Goal: Information Seeking & Learning: Learn about a topic

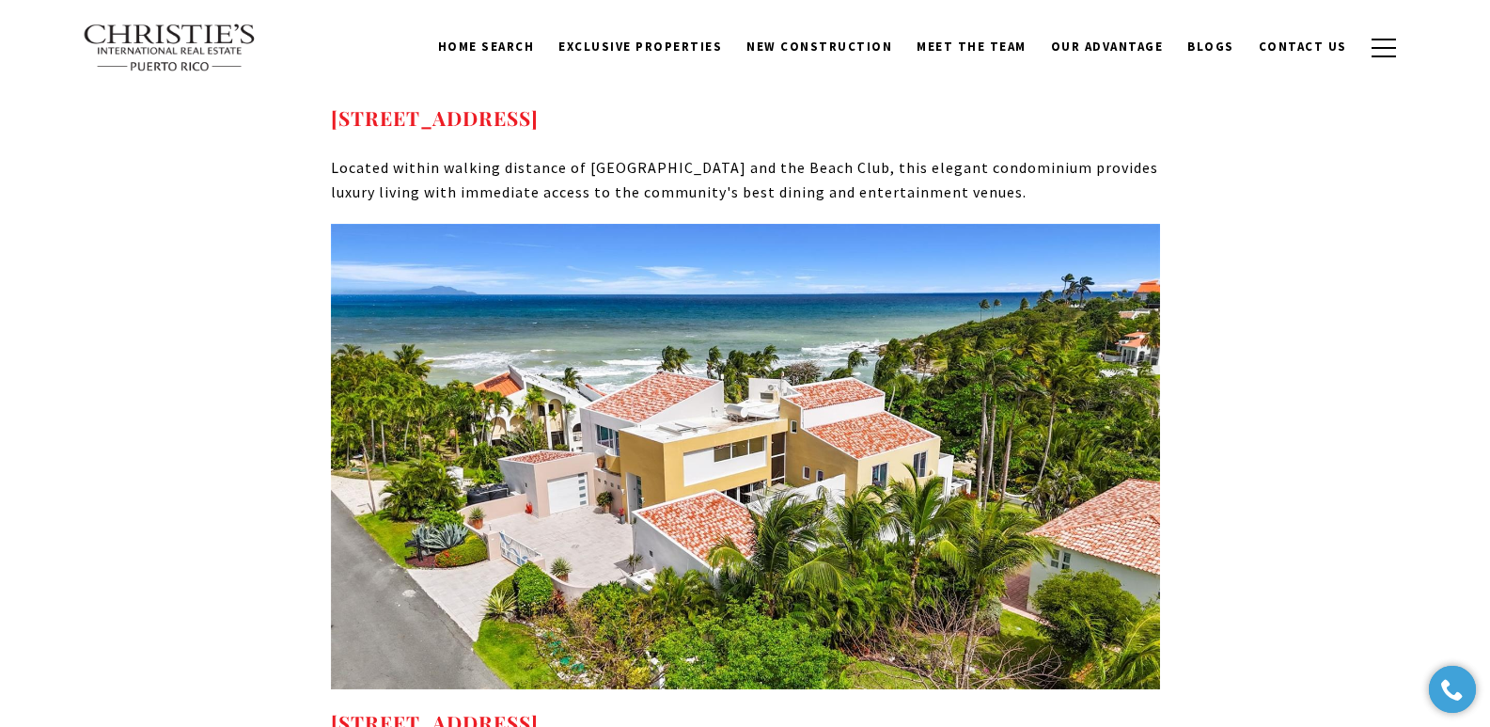
click at [1223, 47] on span "Blogs" at bounding box center [1211, 47] width 47 height 16
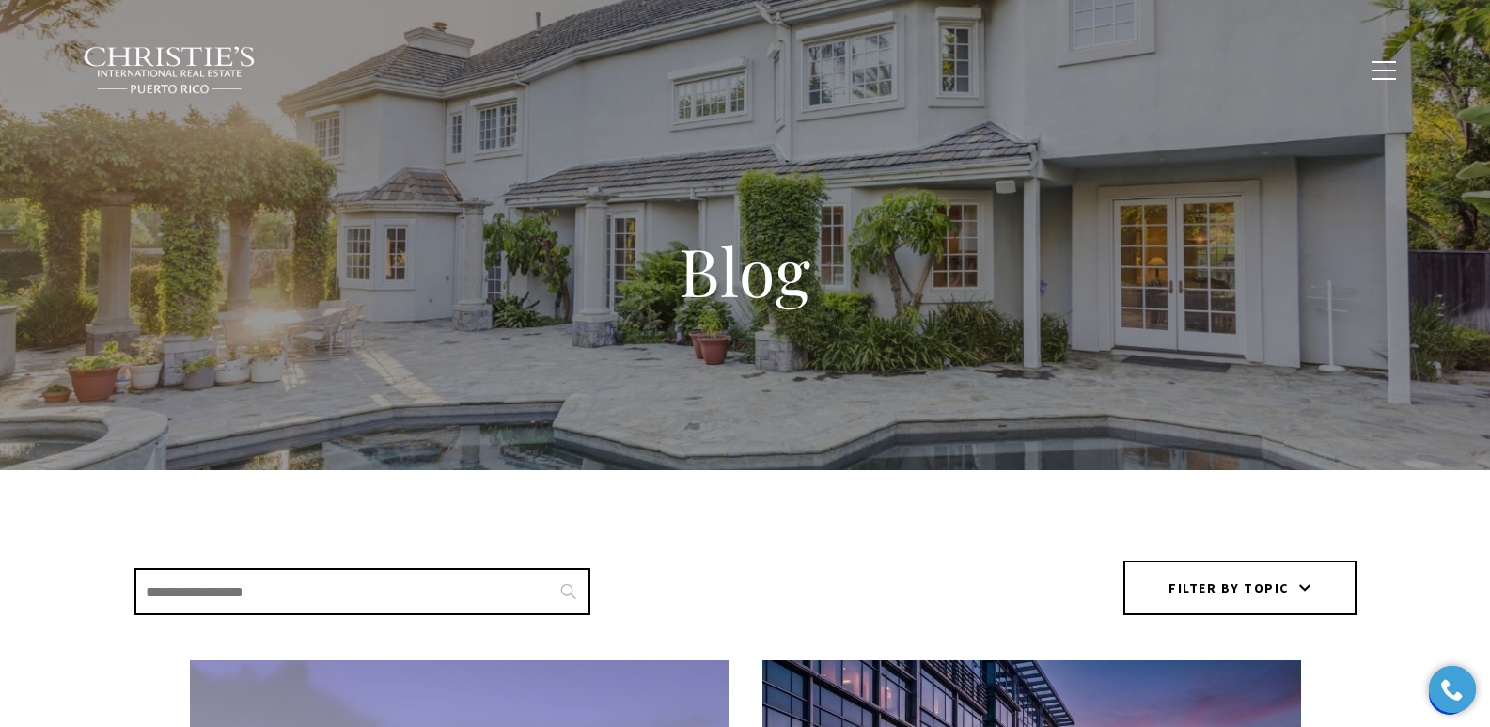
scroll to position [636, 0]
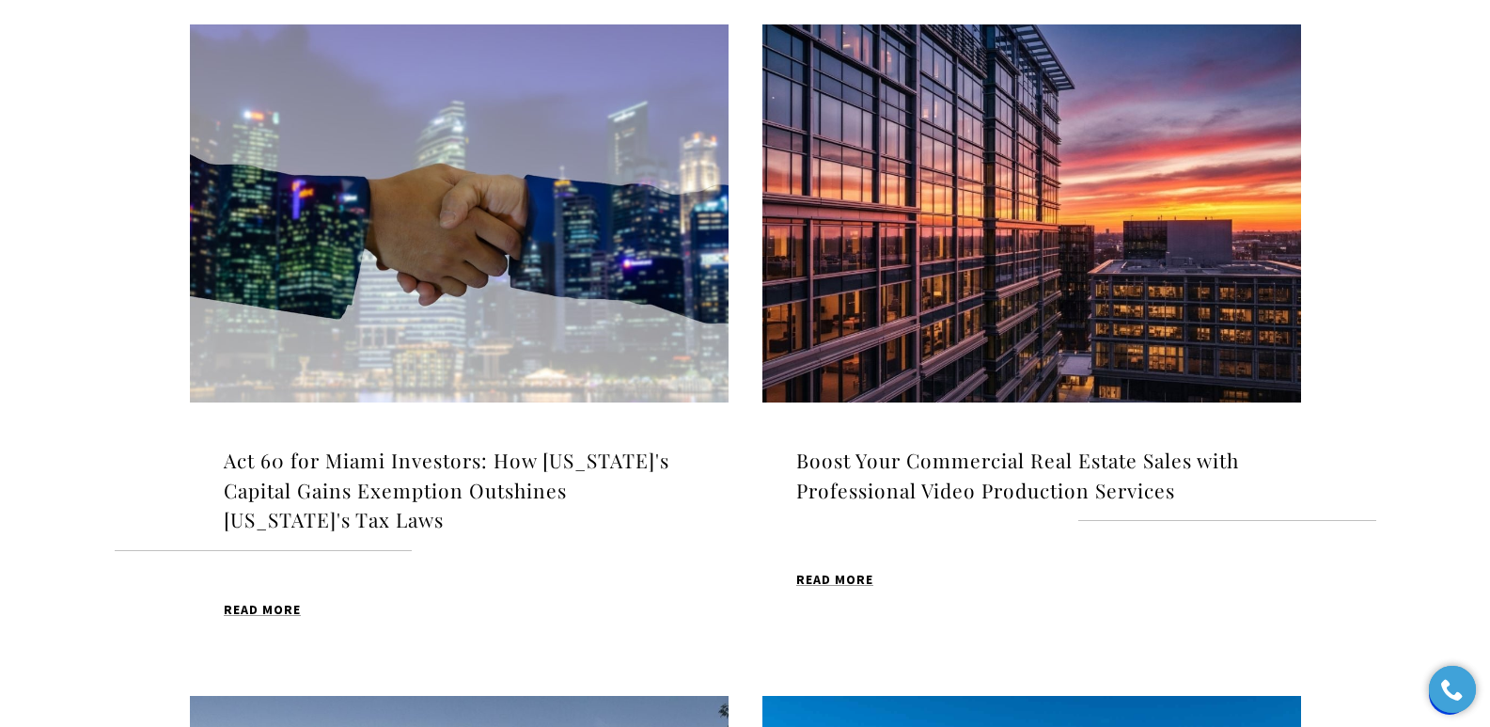
click at [488, 247] on img at bounding box center [459, 213] width 539 height 378
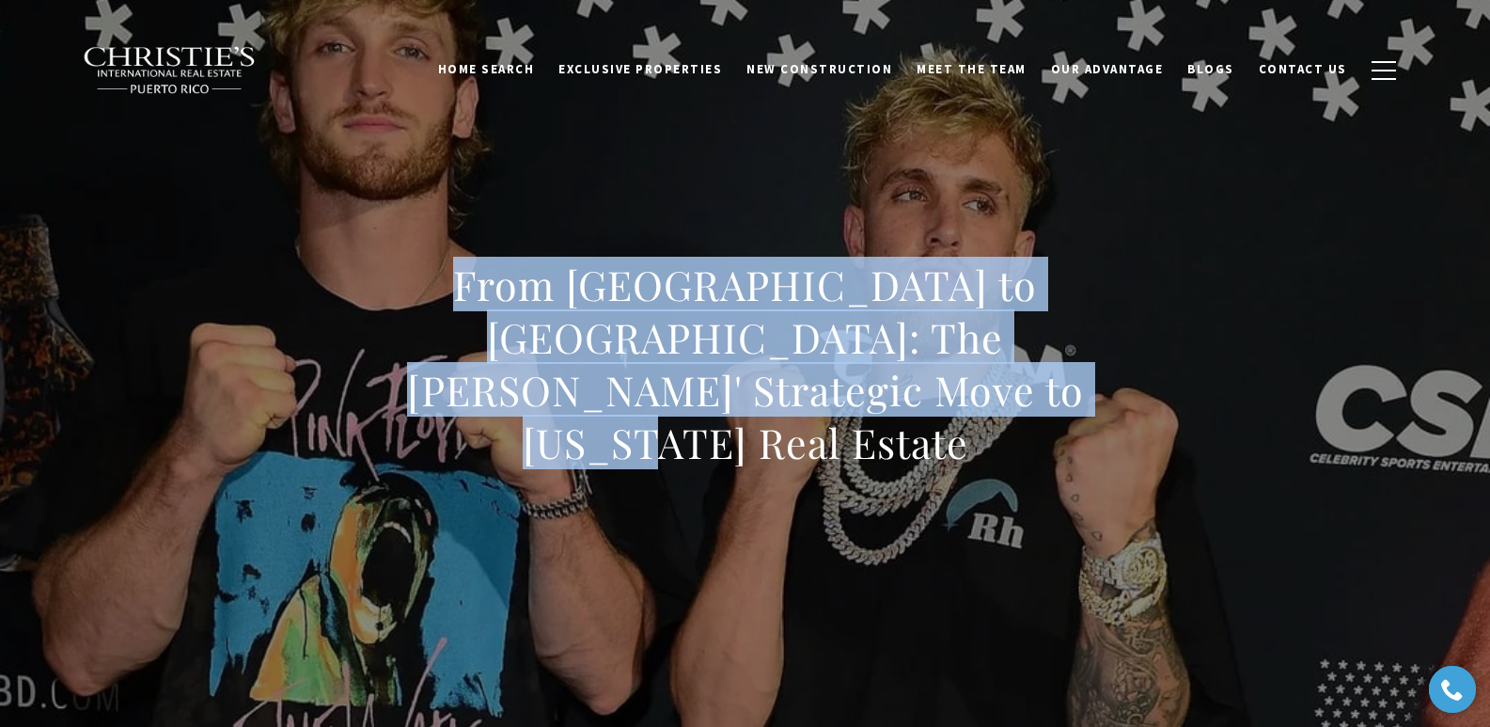
drag, startPoint x: 377, startPoint y: 309, endPoint x: 889, endPoint y: 414, distance: 522.1
click at [889, 414] on h1 "From Los Angeles to Dorado: The Paul Brothers' Strategic Move to Puerto Rico Re…" at bounding box center [745, 364] width 829 height 211
copy h1 "From Los Angeles to Dorado: The Paul Brothers' Strategic Move to Puerto Rico Re…"
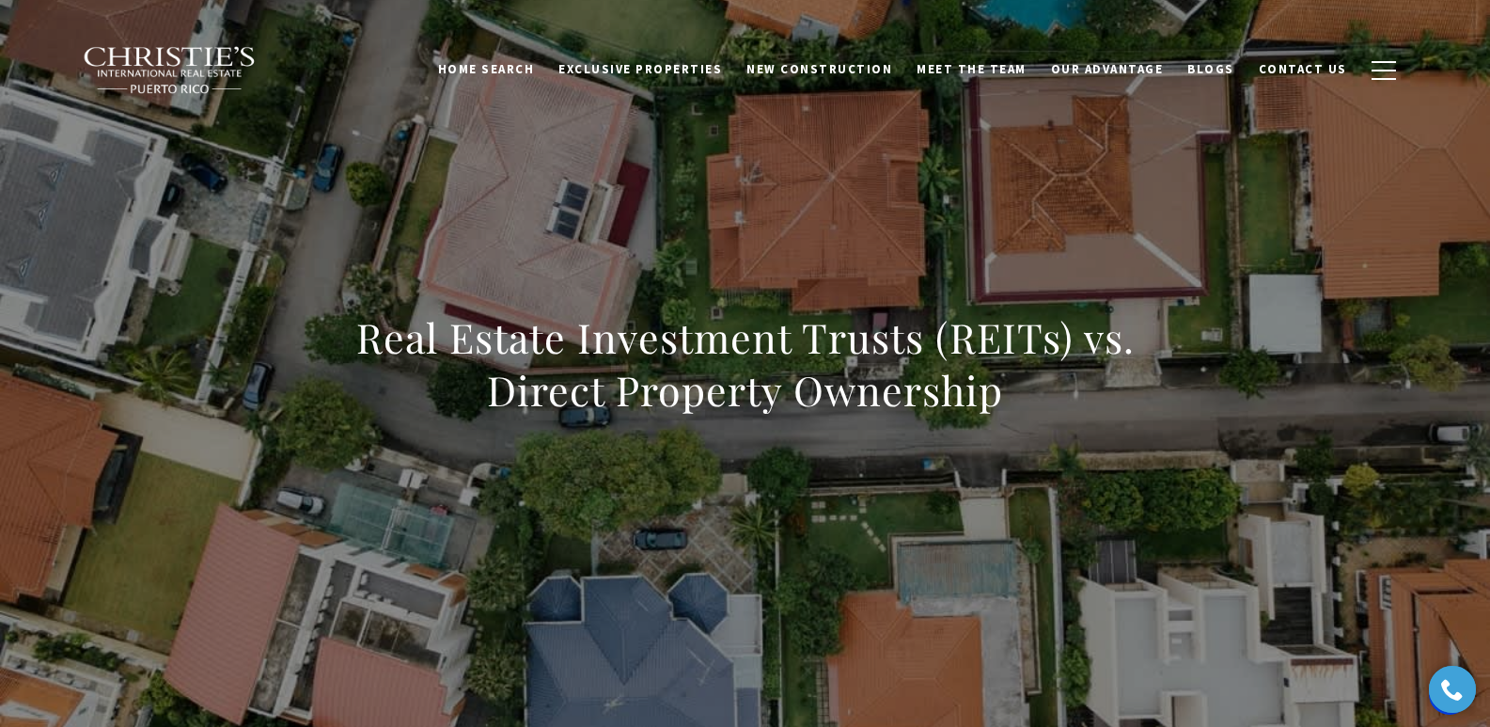
scroll to position [2692, 0]
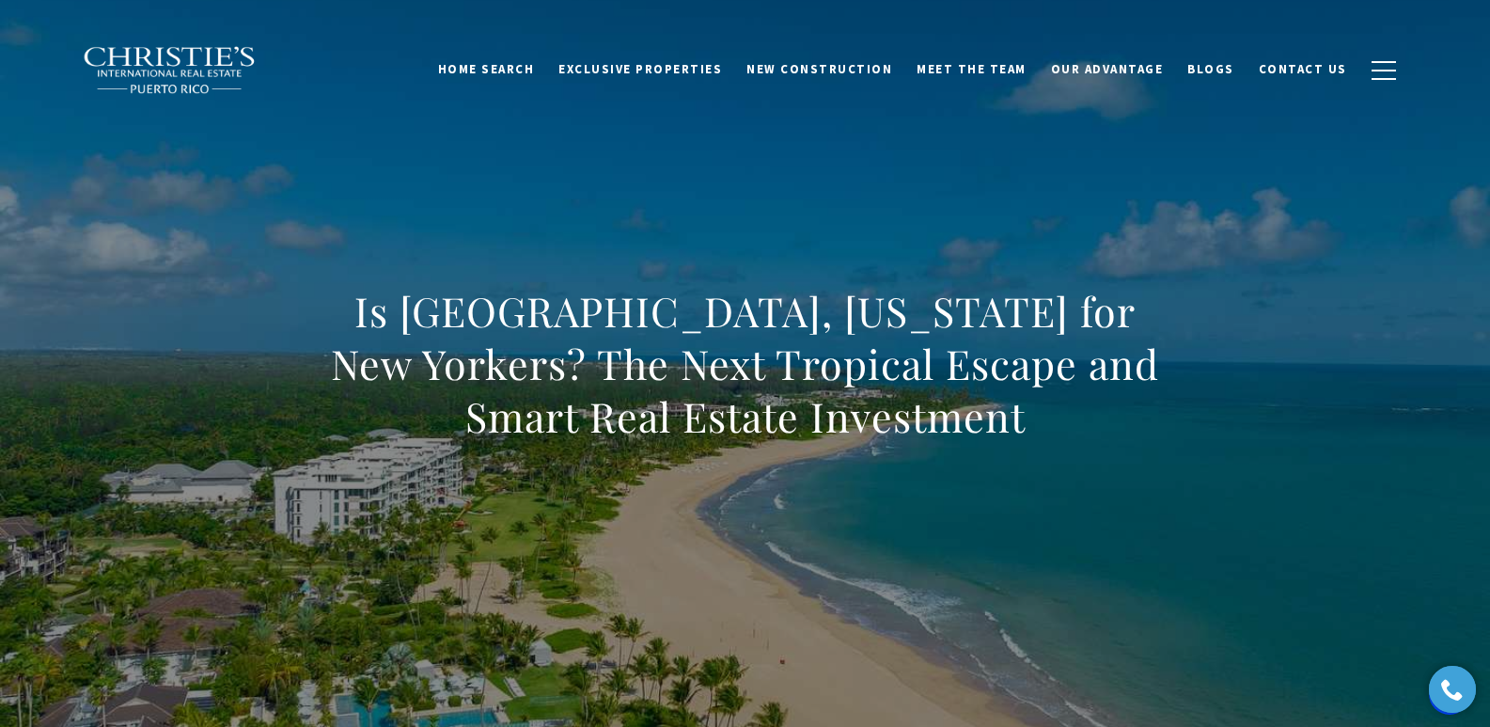
scroll to position [7300, 0]
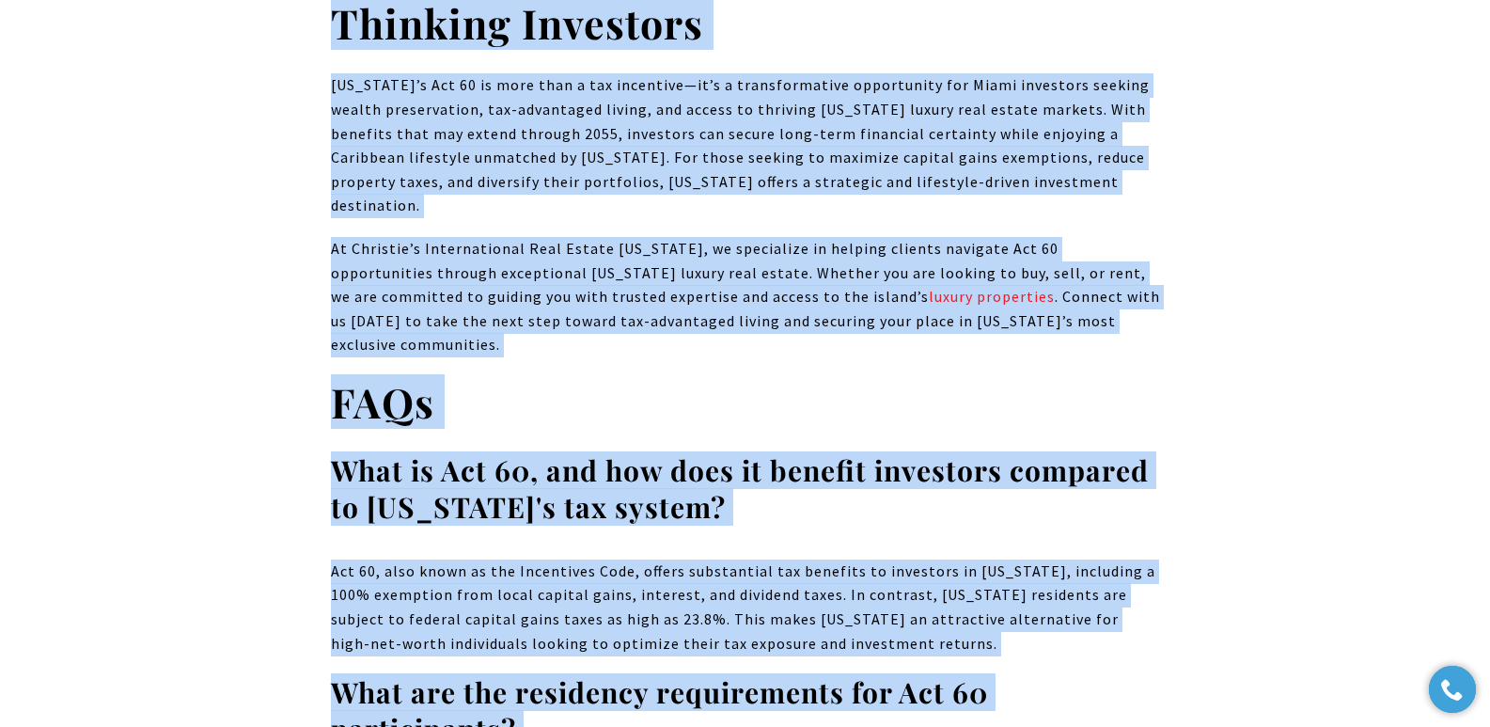
scroll to position [12358, 0]
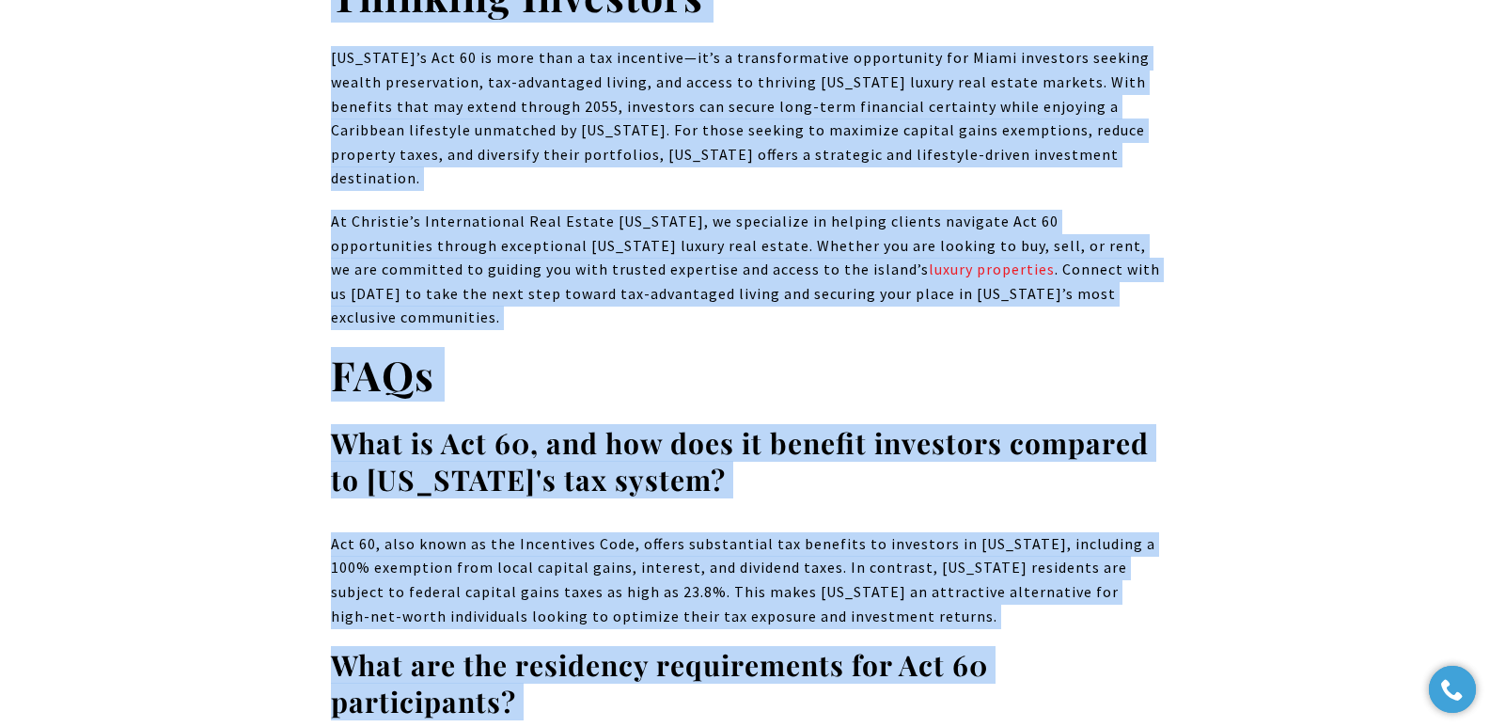
drag, startPoint x: 346, startPoint y: 306, endPoint x: 914, endPoint y: 534, distance: 612.2
copy body "Act 60 for Miami Investors: How Puerto Rico's Capital Gains Exemption Outshines…"
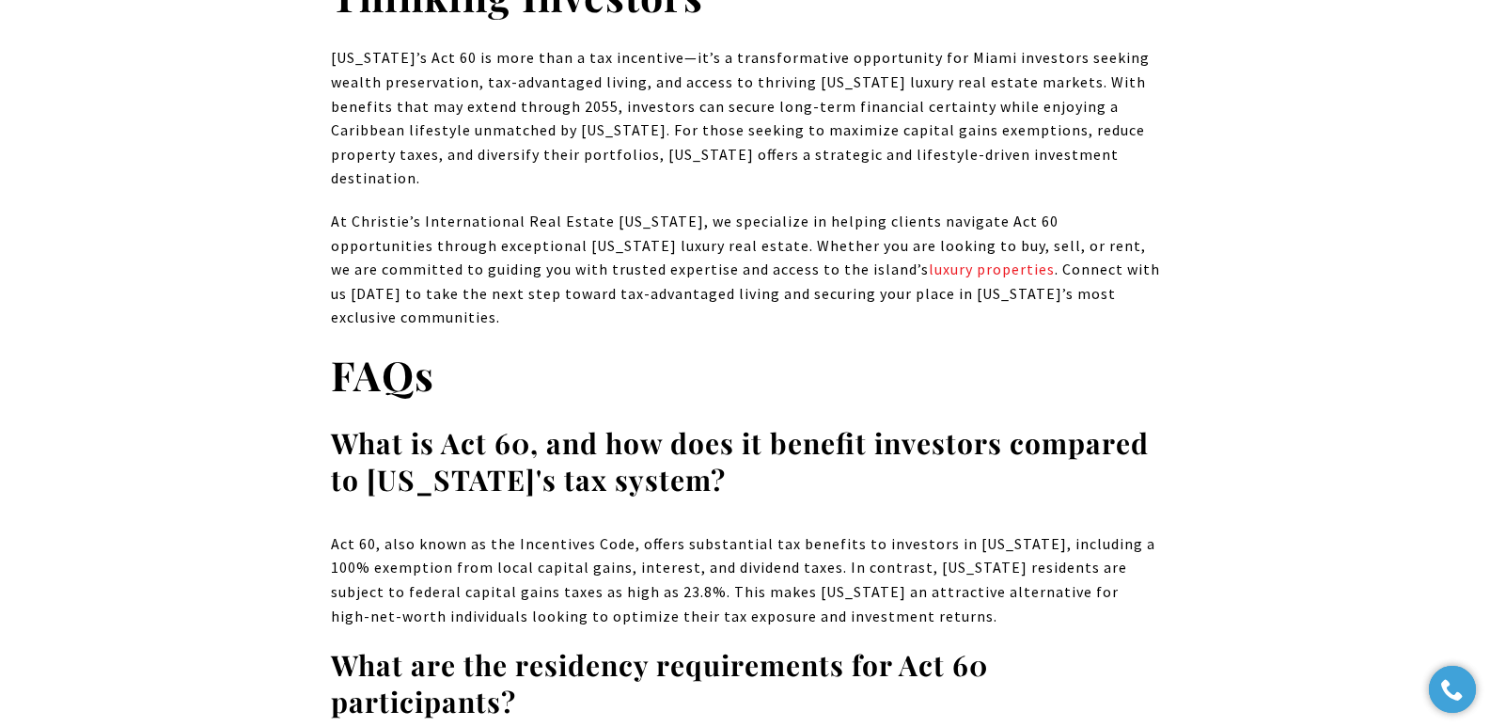
scroll to position [4617, 0]
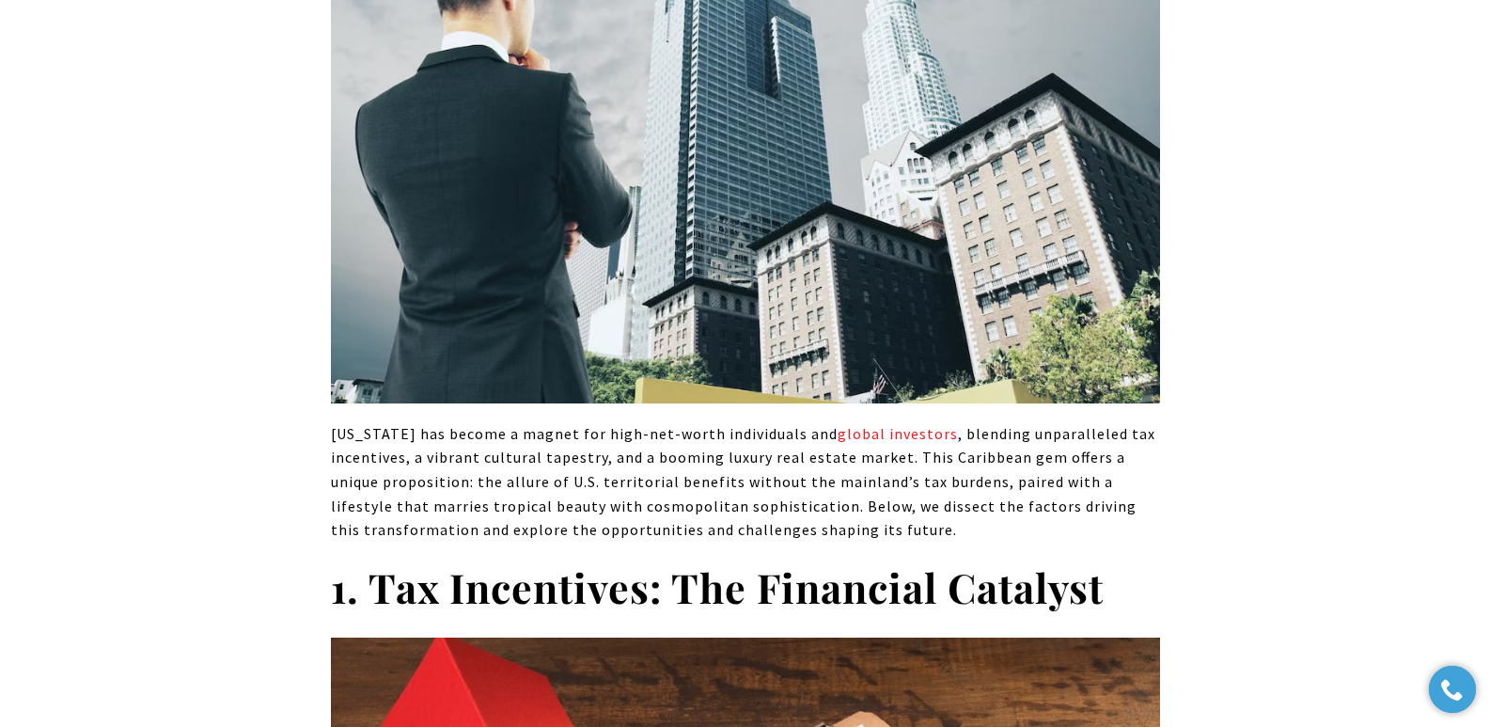
scroll to position [1672, 0]
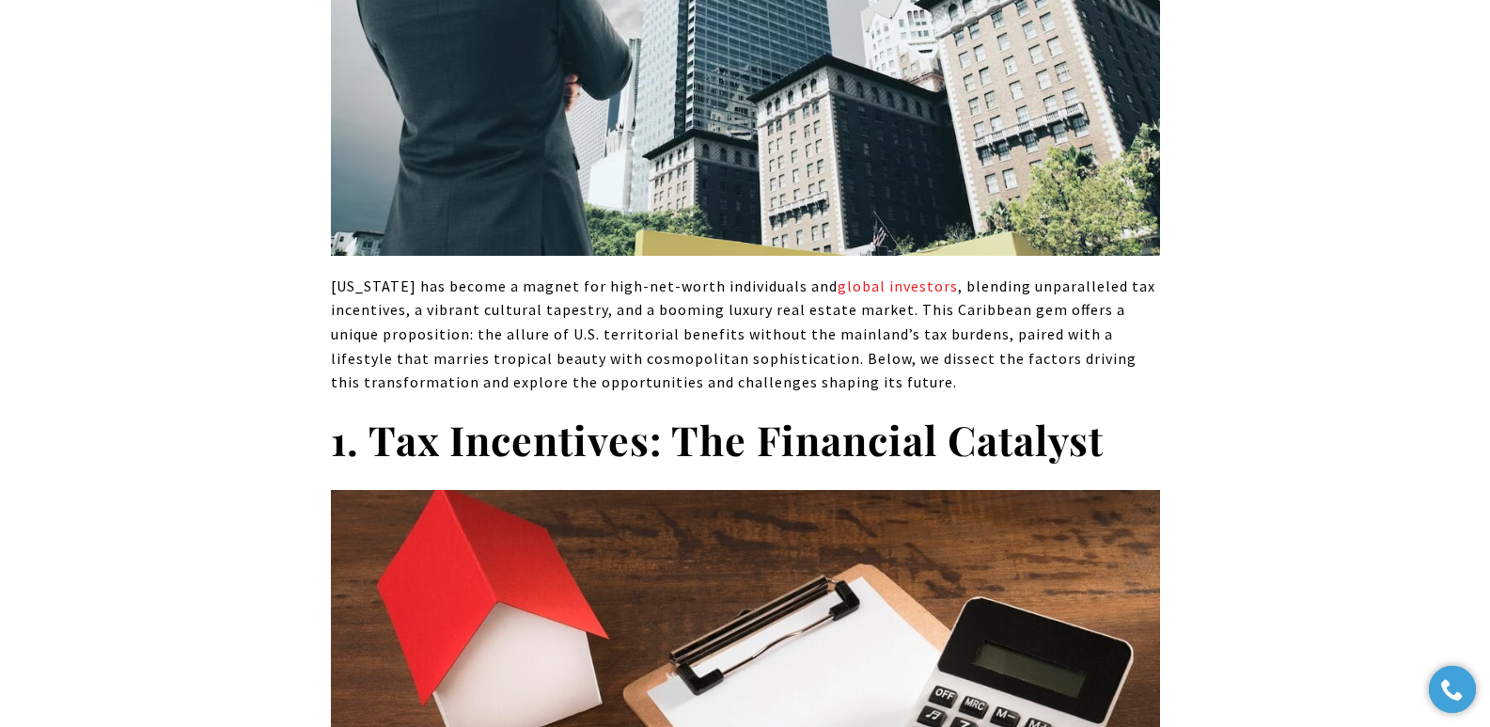
click at [487, 324] on p "Puerto Rico has become a magnet for high-net-worth individuals and global inves…" at bounding box center [745, 335] width 829 height 120
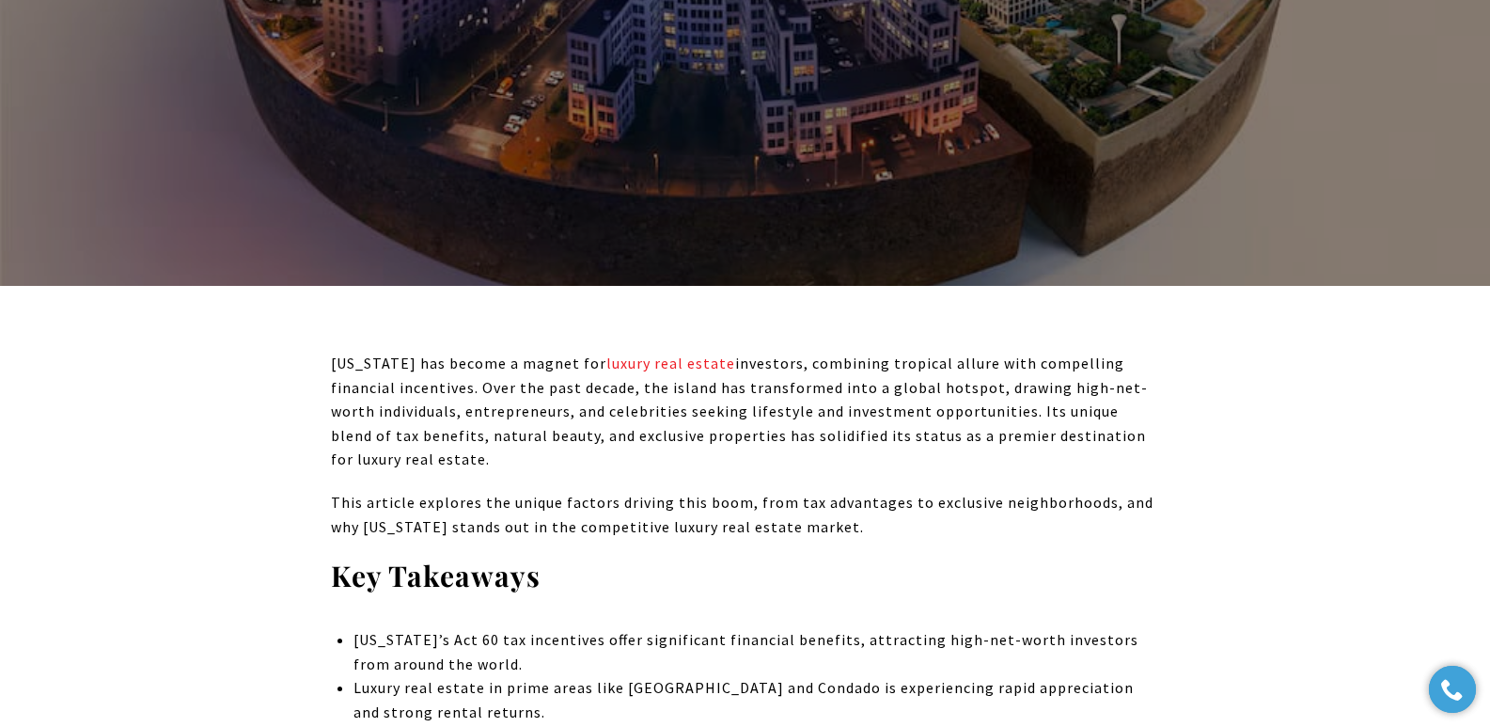
scroll to position [0, 0]
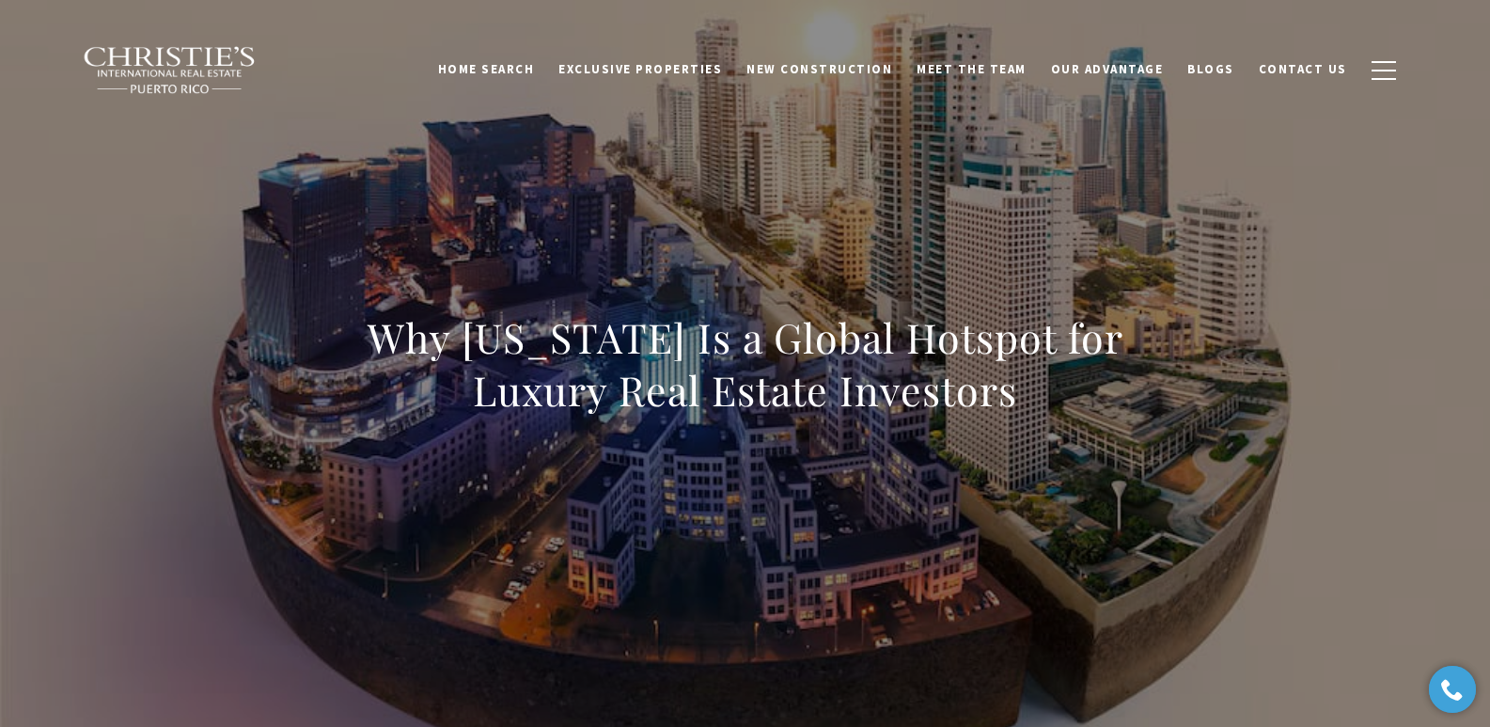
drag, startPoint x: 370, startPoint y: 335, endPoint x: 1061, endPoint y: 418, distance: 695.1
click at [1061, 418] on div "Why Puerto Rico Is a Global Hotspot for Luxury Real Estate Investors" at bounding box center [745, 376] width 829 height 130
copy h1 "Why Puerto Rico Is a Global Hotspot for Luxury Real Estate Investors"
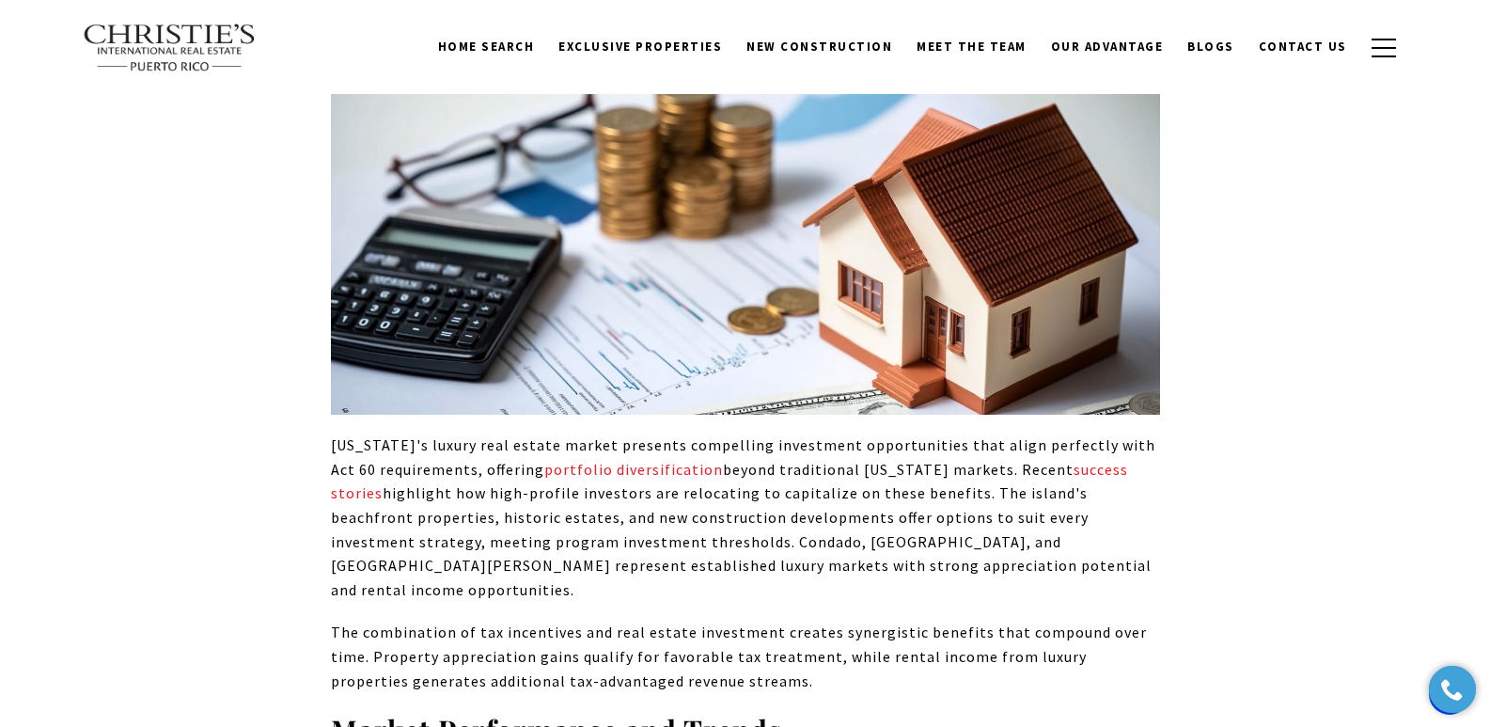
scroll to position [4641, 0]
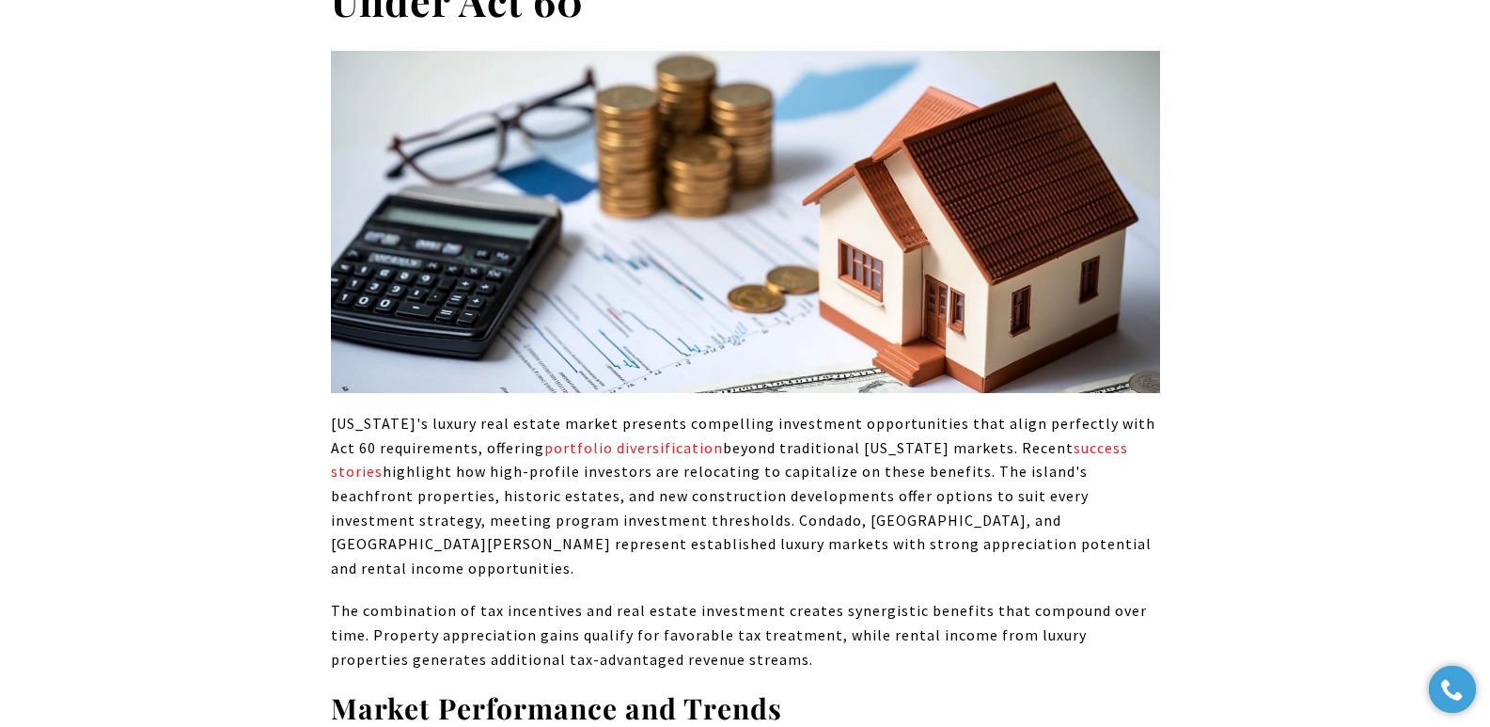
click at [485, 443] on p "[US_STATE]'s luxury real estate market presents compelling investment opportuni…" at bounding box center [745, 496] width 829 height 168
click at [446, 412] on p "[US_STATE]'s luxury real estate market presents compelling investment opportuni…" at bounding box center [745, 496] width 829 height 168
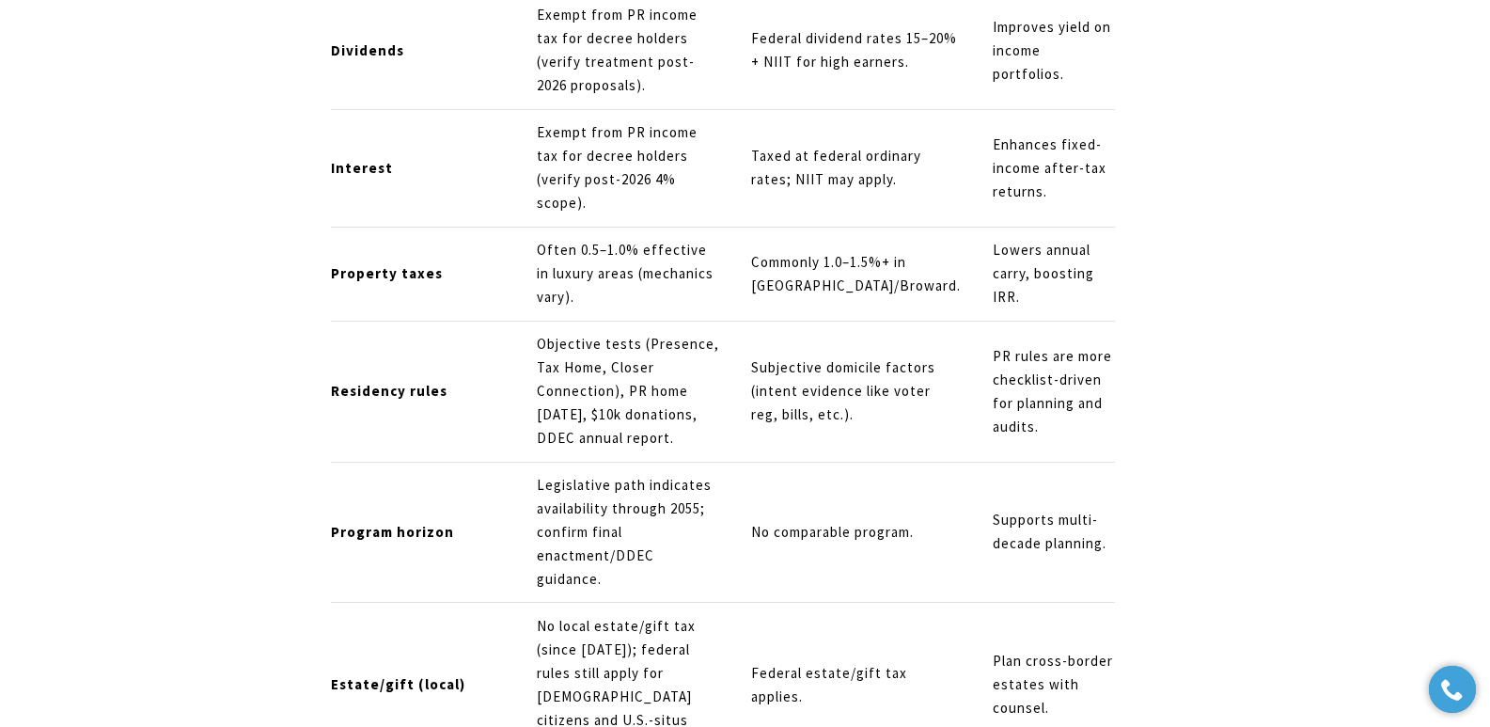
scroll to position [2164, 0]
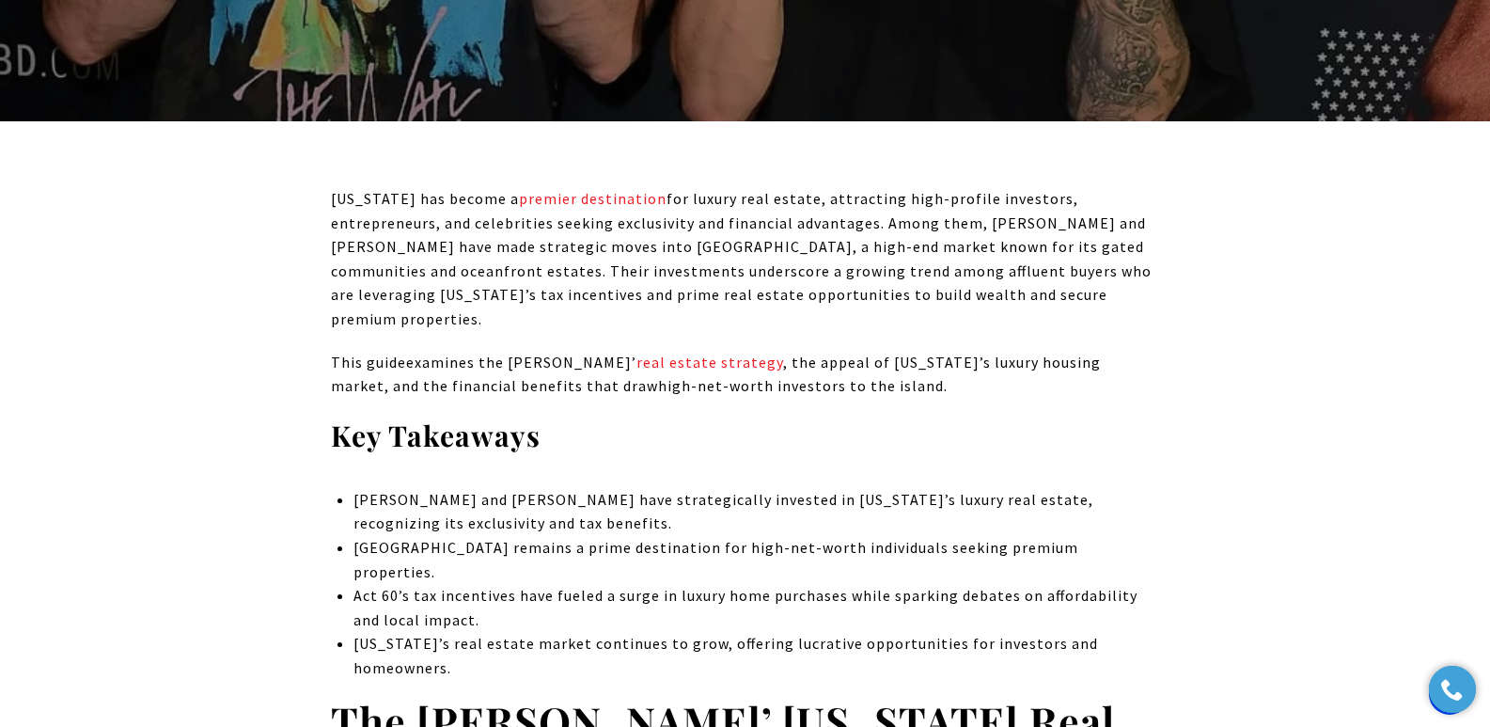
scroll to position [650, 0]
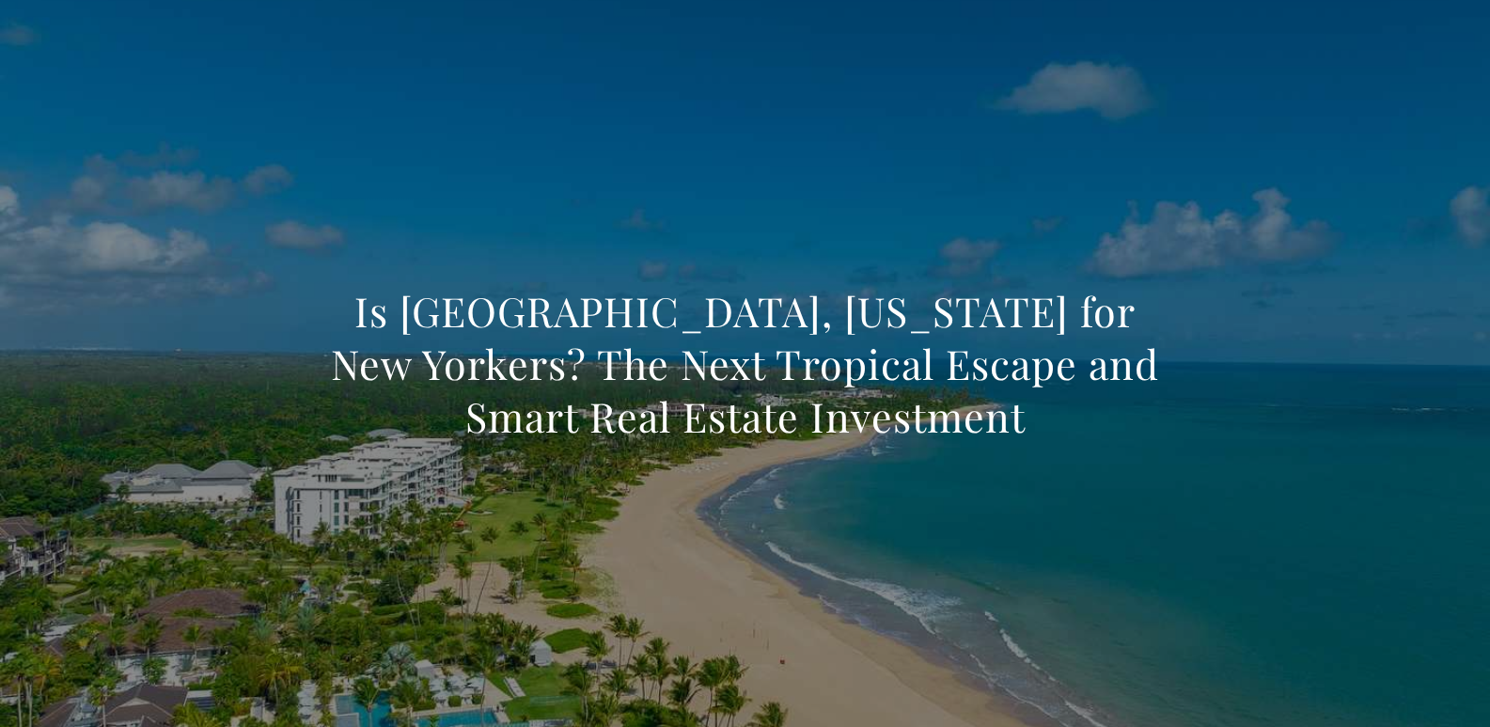
scroll to position [7300, 0]
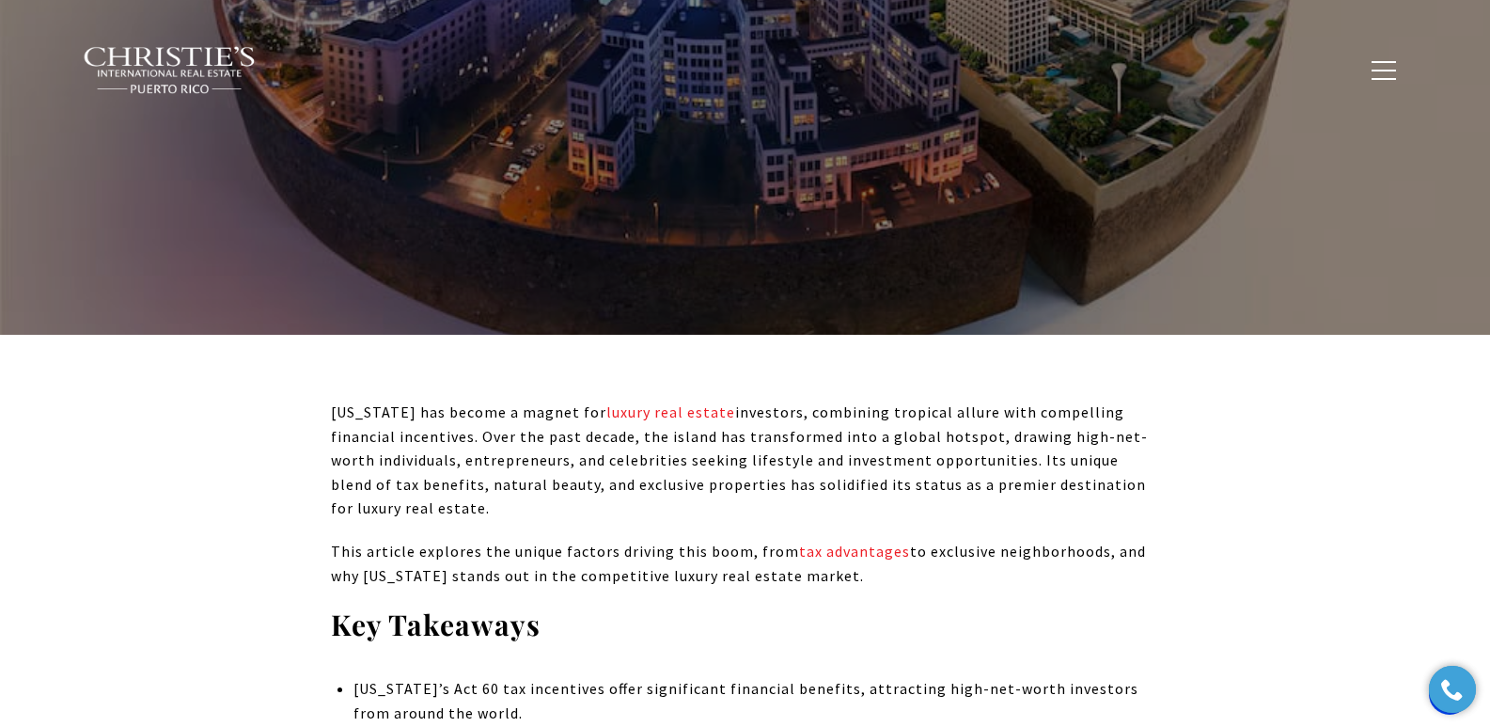
scroll to position [492, 0]
